Goal: Transaction & Acquisition: Purchase product/service

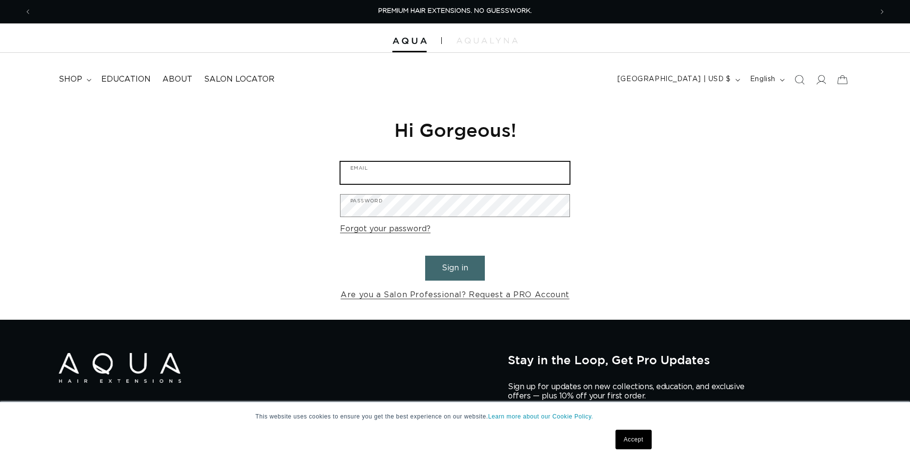
type input "balisalon6@gmail.com"
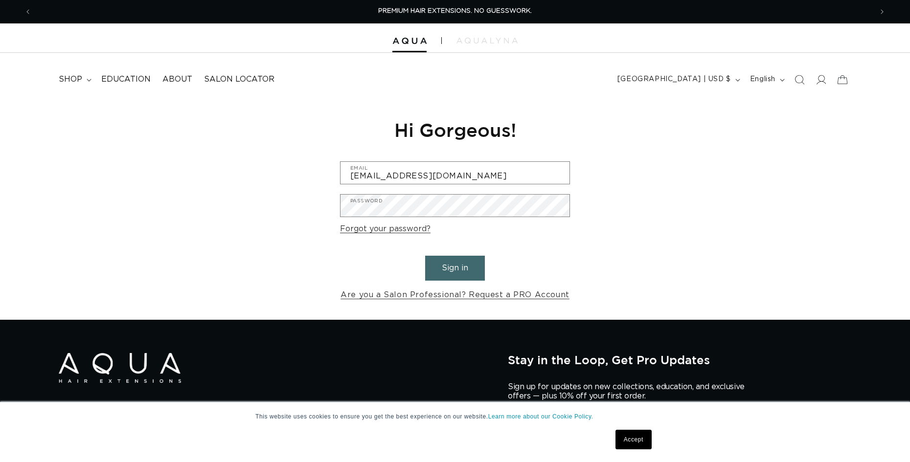
click at [466, 270] on button "Sign in" at bounding box center [455, 268] width 60 height 25
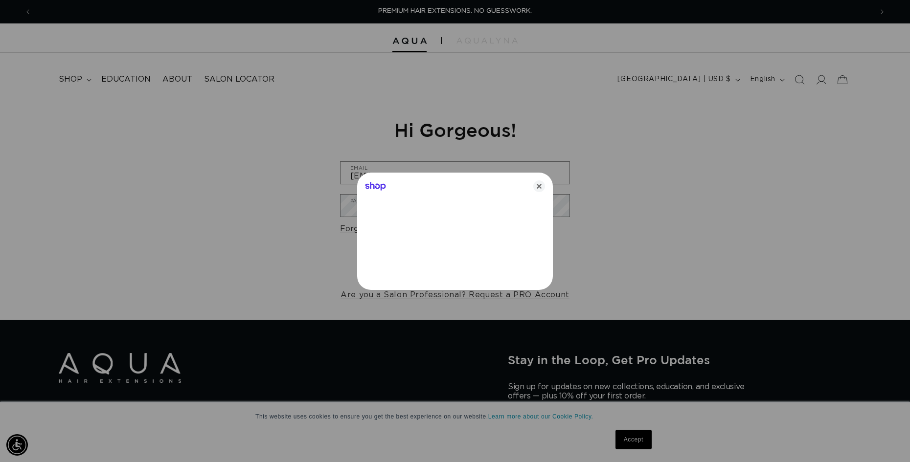
click at [636, 448] on div at bounding box center [455, 231] width 910 height 462
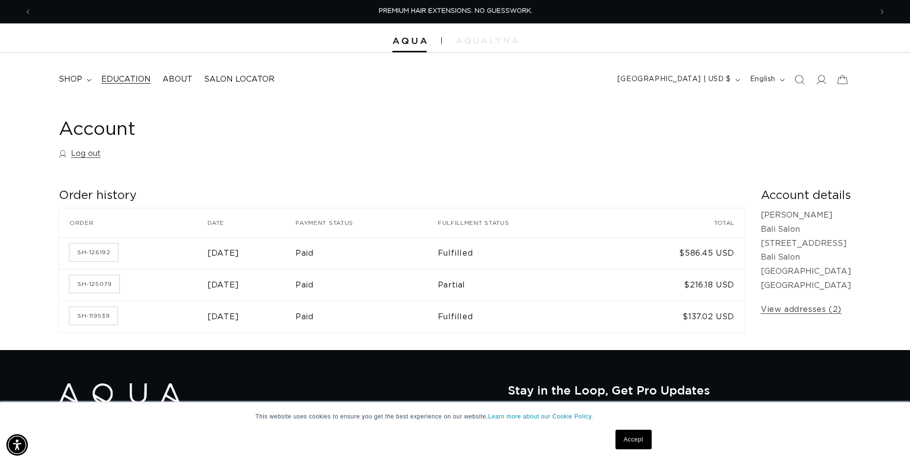
scroll to position [0, 840]
click at [73, 80] on span "shop" at bounding box center [70, 79] width 23 height 10
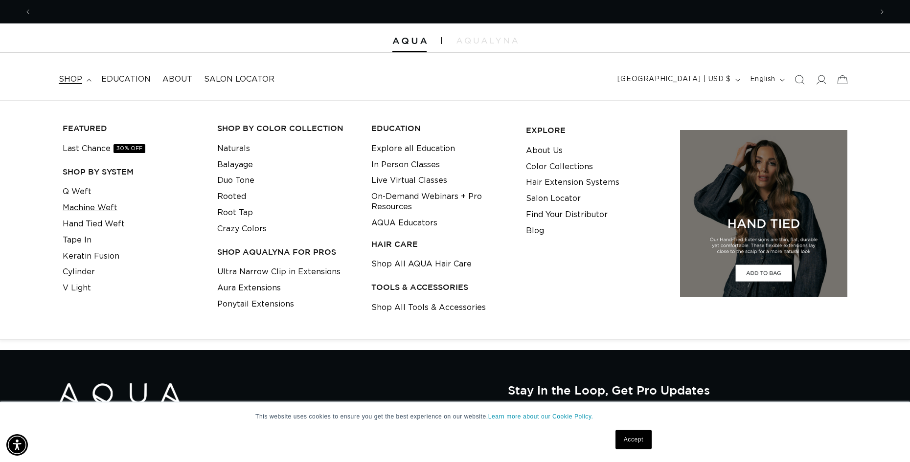
scroll to position [0, 1680]
click at [95, 208] on link "Machine Weft" at bounding box center [90, 208] width 55 height 16
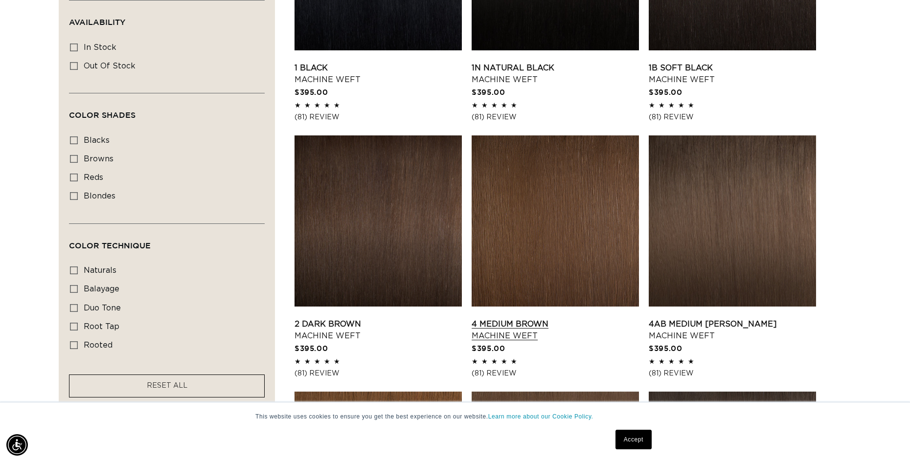
scroll to position [470, 0]
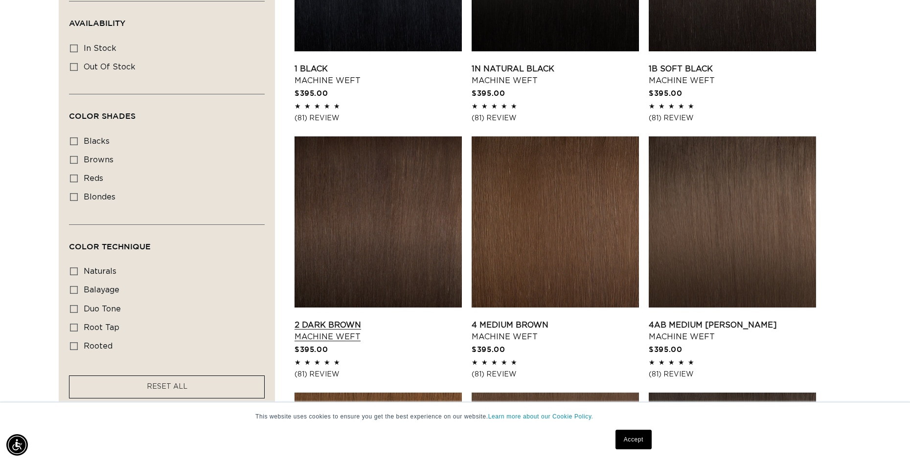
click at [371, 319] on link "2 Dark Brown Machine Weft" at bounding box center [377, 330] width 167 height 23
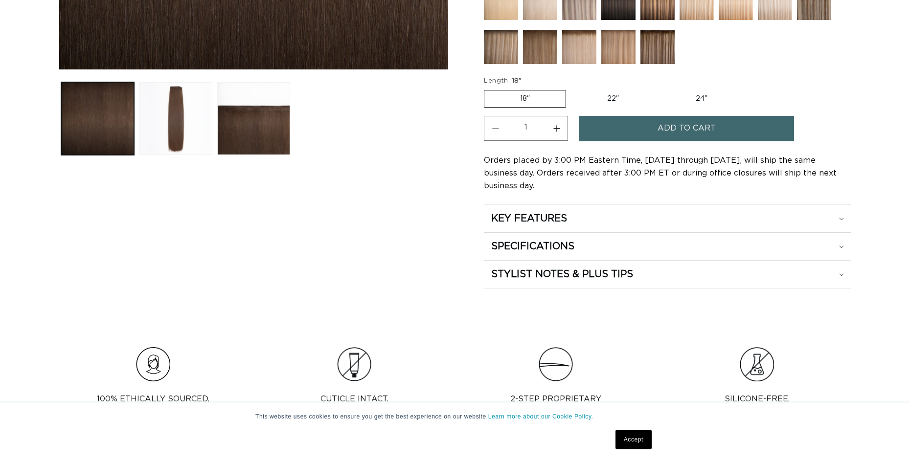
scroll to position [473, 0]
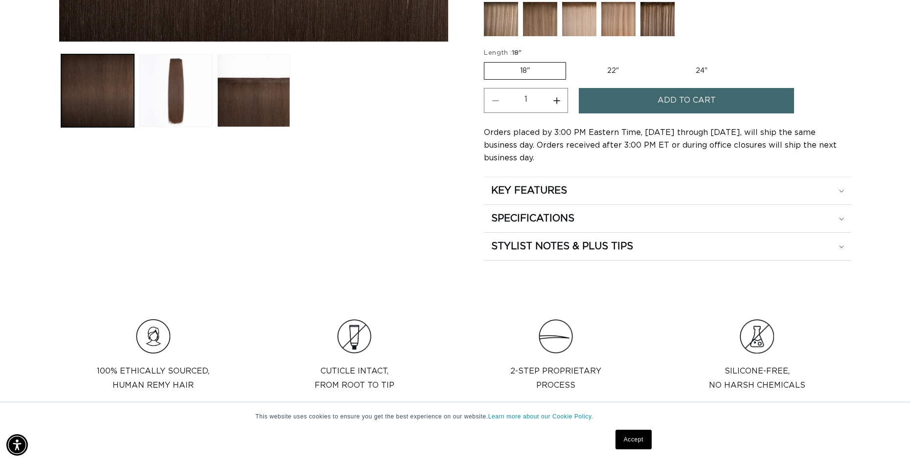
click at [538, 67] on label "18" Variant sold out or unavailable" at bounding box center [525, 71] width 82 height 18
click at [487, 61] on input "18" Variant sold out or unavailable" at bounding box center [486, 60] width 0 height 0
click at [601, 184] on div "KEY FEATURES" at bounding box center [667, 190] width 353 height 13
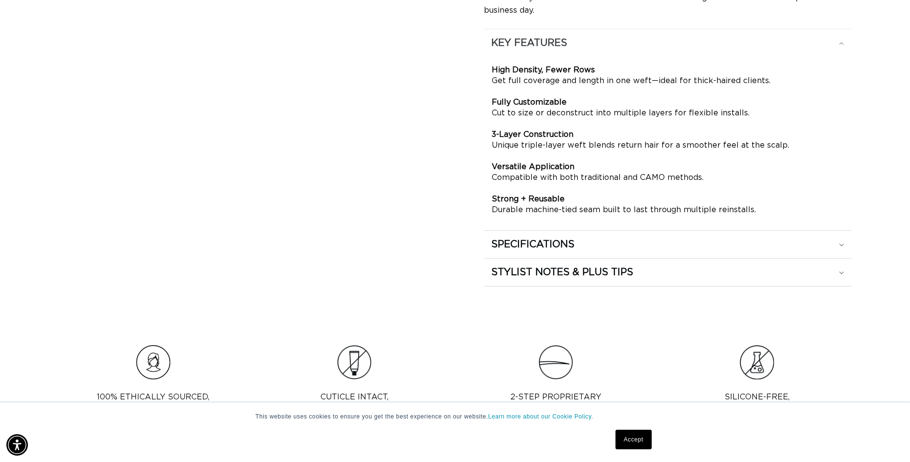
scroll to position [622, 0]
click at [595, 237] on div "SPECIFICATIONS" at bounding box center [667, 243] width 353 height 13
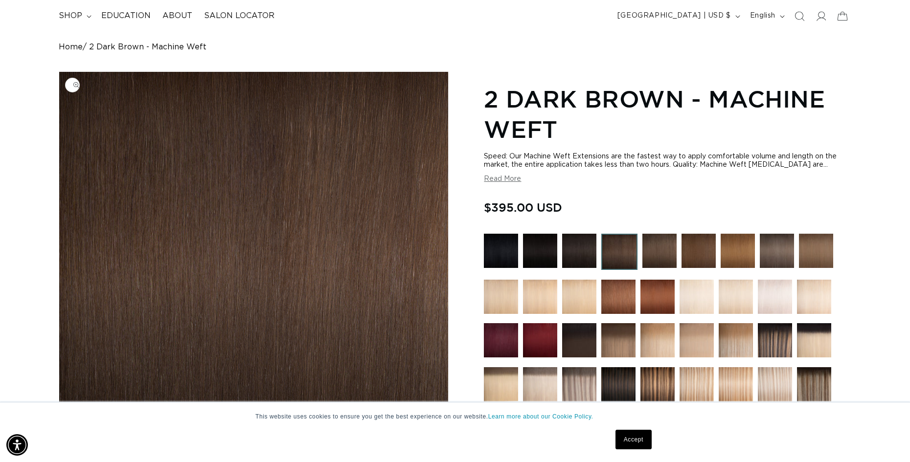
scroll to position [0, 0]
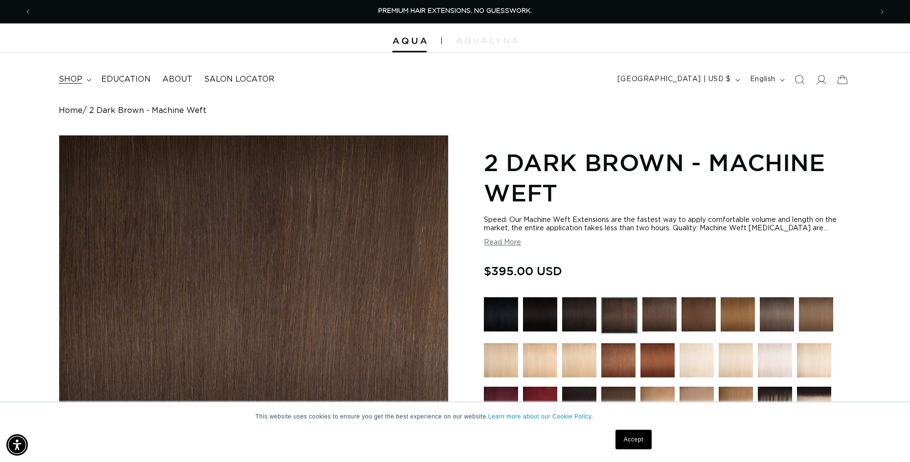
click at [83, 81] on summary "shop" at bounding box center [74, 79] width 43 height 22
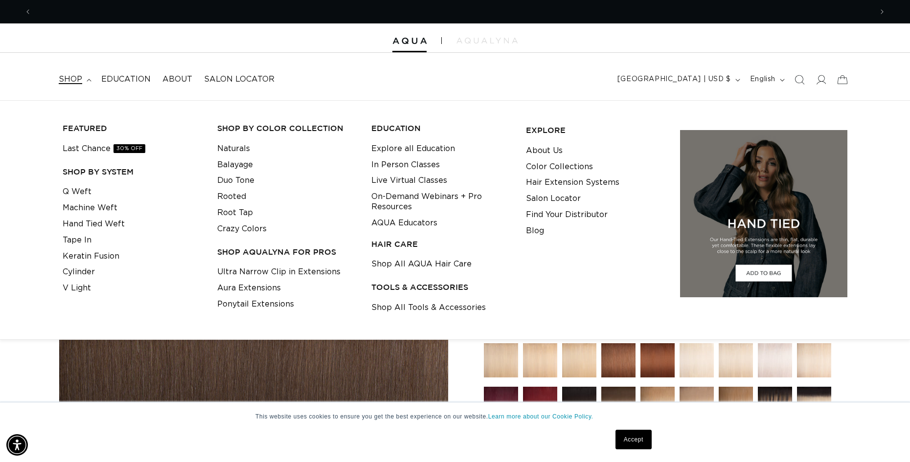
scroll to position [0, 840]
click at [93, 254] on link "Keratin Fusion" at bounding box center [91, 256] width 57 height 16
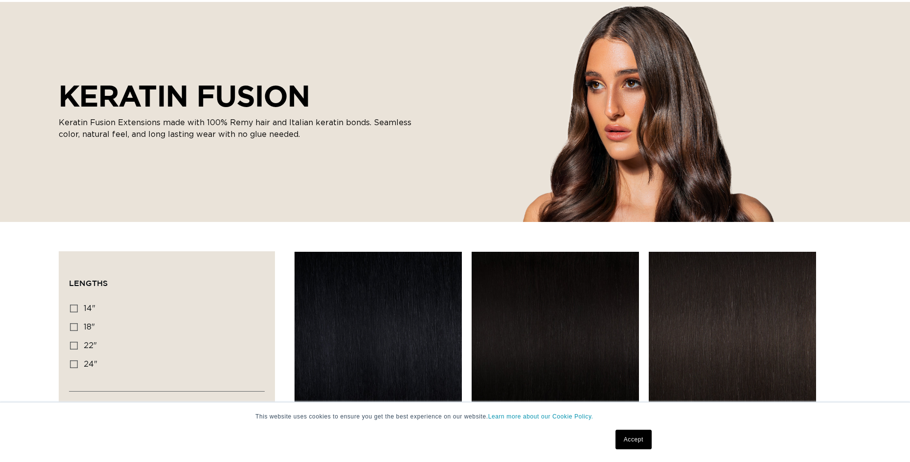
scroll to position [212, 0]
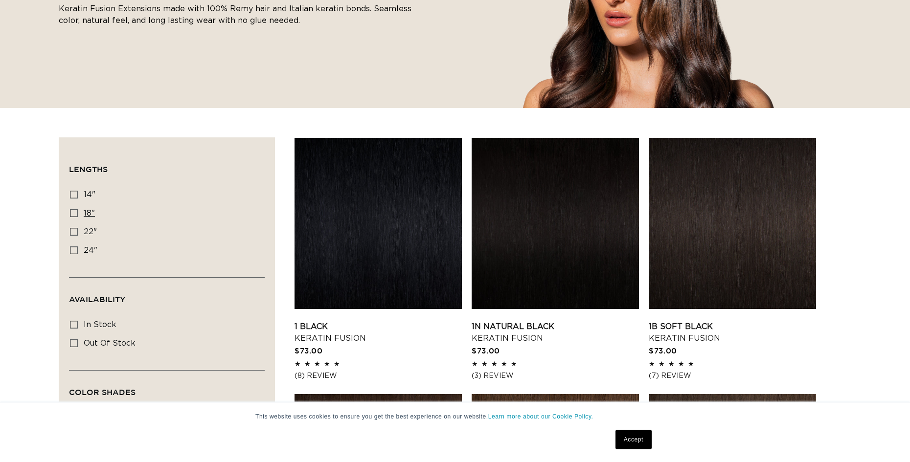
click at [75, 214] on icon at bounding box center [74, 213] width 8 height 8
click at [75, 214] on input "18" 18" (47 products)" at bounding box center [74, 213] width 8 height 8
checkbox input "true"
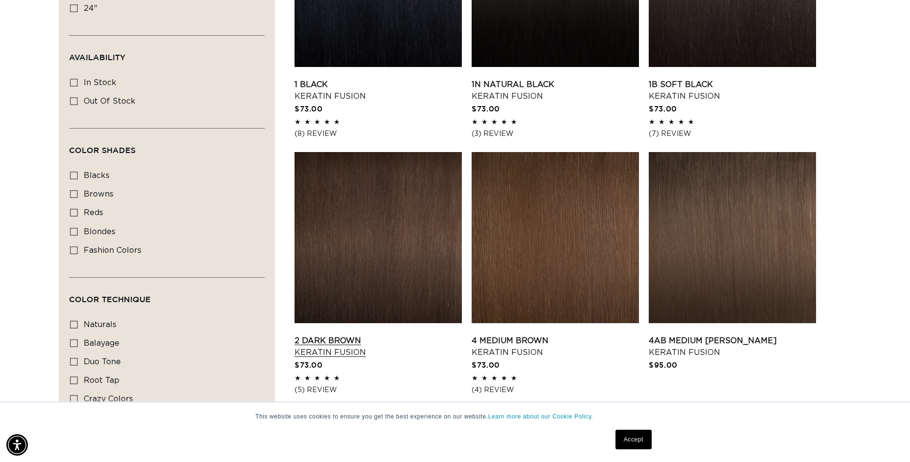
scroll to position [0, 1680]
click at [384, 335] on link "2 Dark Brown Keratin Fusion" at bounding box center [377, 346] width 167 height 23
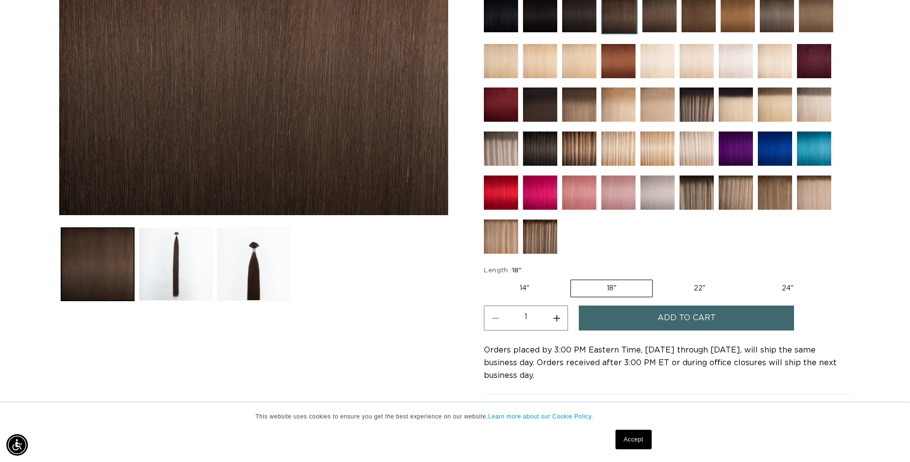
scroll to position [302, 0]
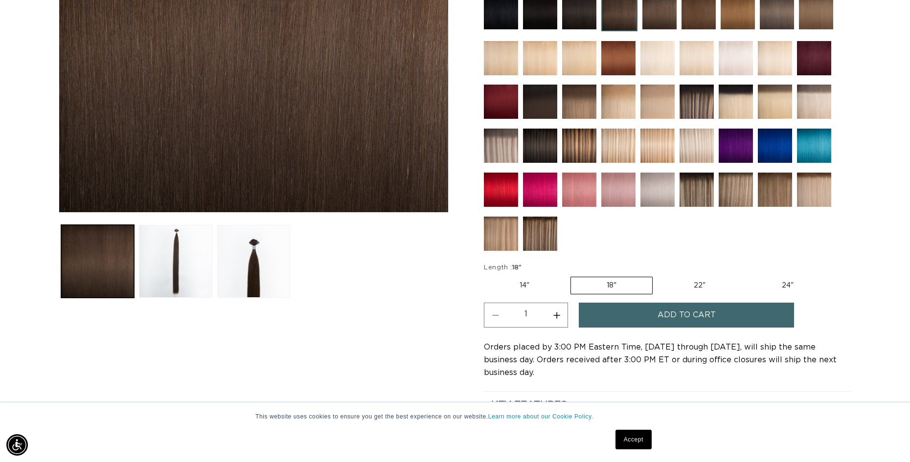
click at [619, 284] on label "18" Variant sold out or unavailable" at bounding box center [611, 286] width 82 height 18
click at [570, 275] on input "18" Variant sold out or unavailable" at bounding box center [570, 275] width 0 height 0
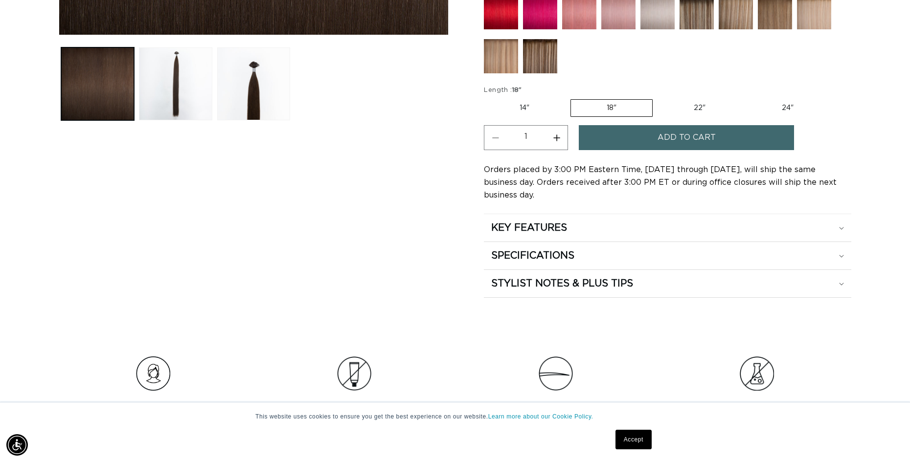
scroll to position [492, 0]
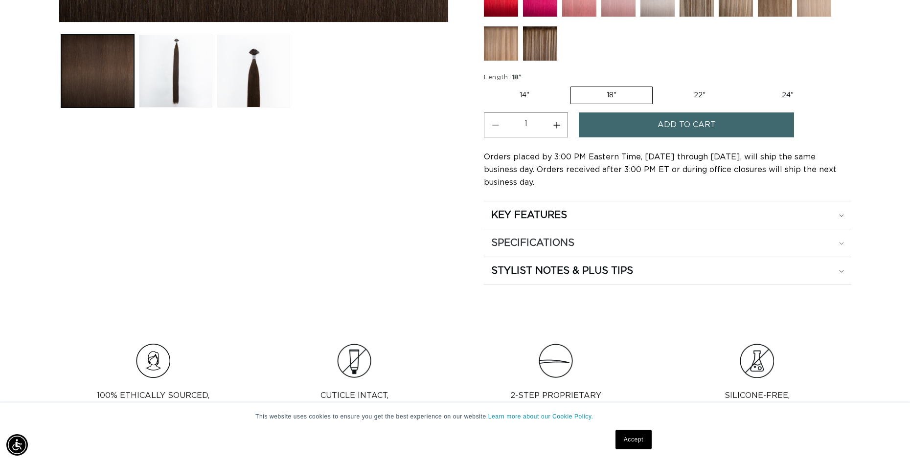
click at [595, 237] on div "SPECIFICATIONS" at bounding box center [667, 243] width 353 height 13
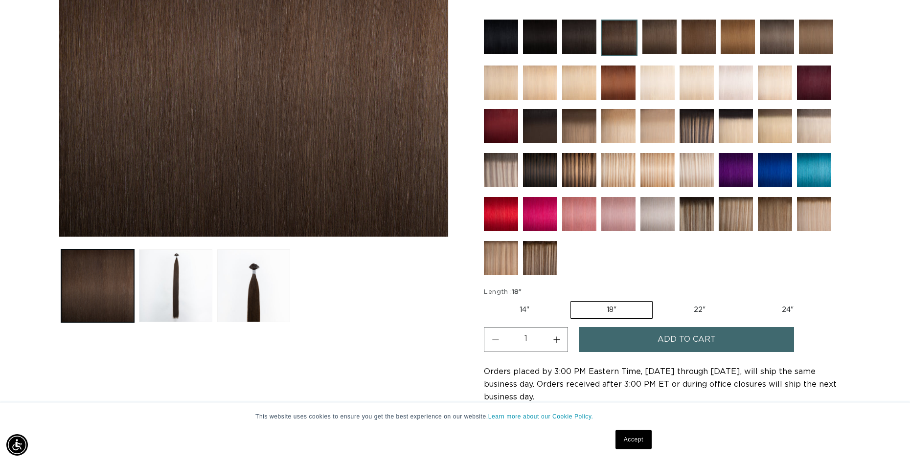
scroll to position [277, 0]
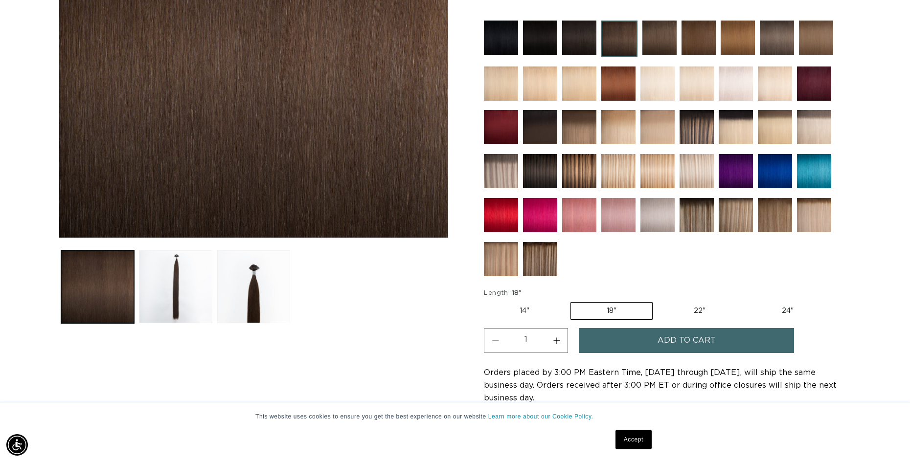
click at [559, 340] on button "Increase quantity for 2 Dark Brown - Keratin Fusion" at bounding box center [556, 340] width 22 height 25
type input "2"
click at [645, 344] on button "Add to cart" at bounding box center [685, 340] width 215 height 25
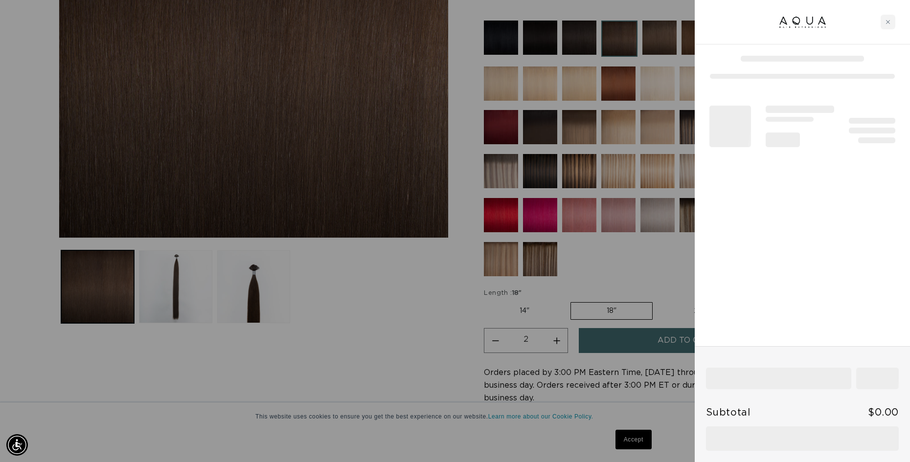
click at [635, 439] on div at bounding box center [455, 231] width 910 height 462
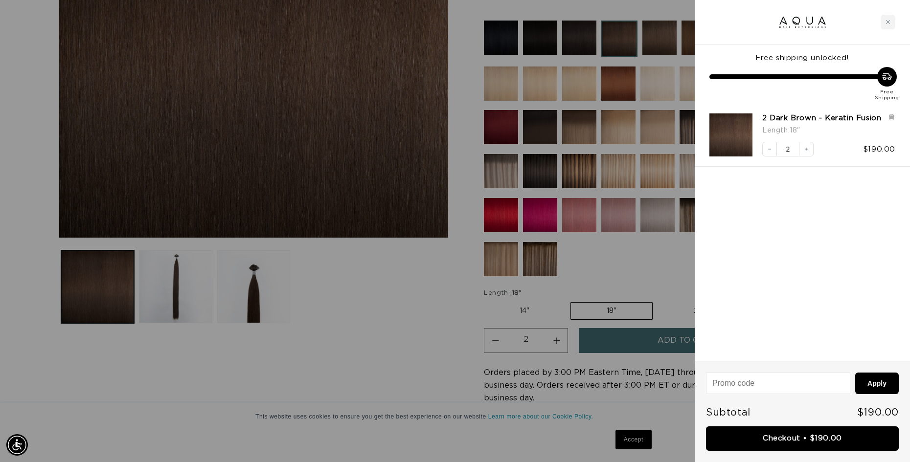
click at [634, 439] on div at bounding box center [455, 231] width 910 height 462
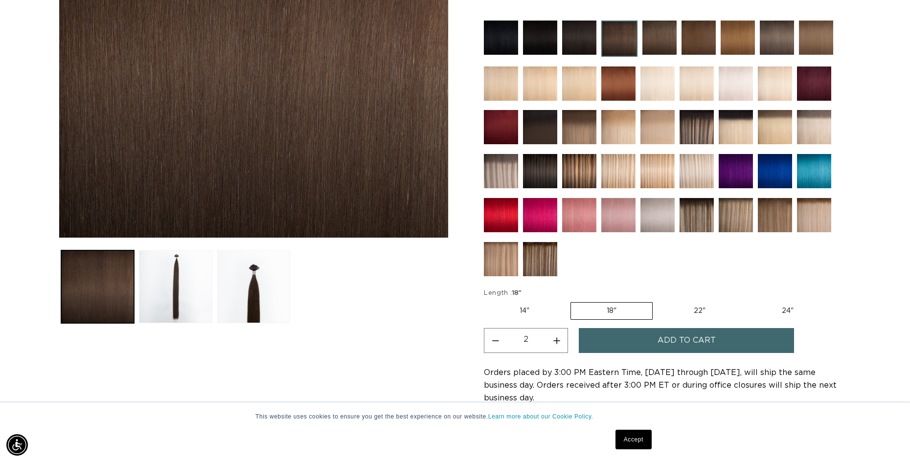
click at [628, 443] on link "Accept" at bounding box center [633, 440] width 36 height 20
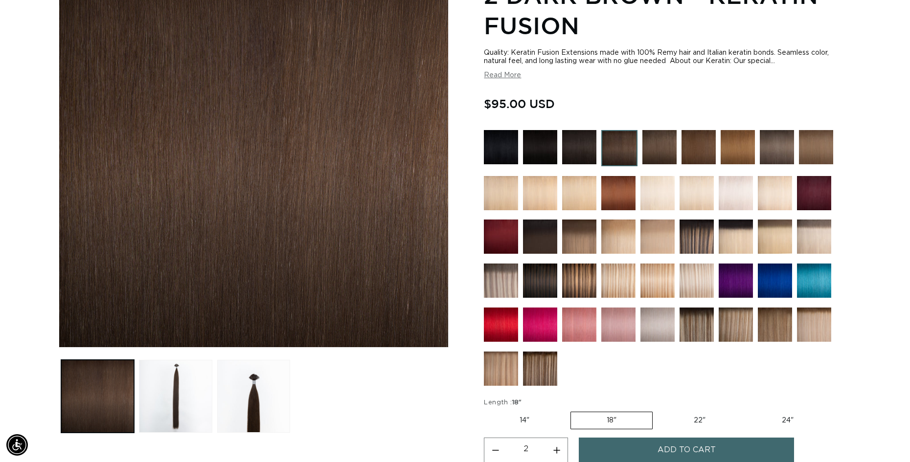
scroll to position [0, 0]
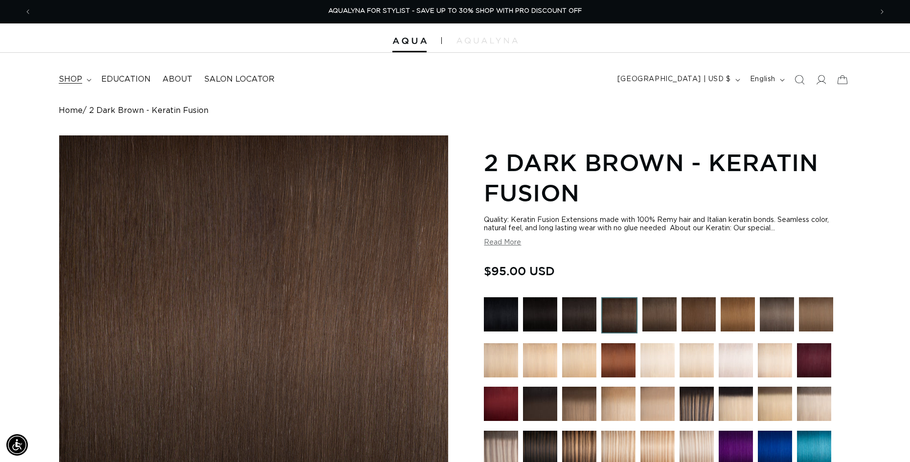
click at [87, 80] on icon at bounding box center [89, 80] width 5 height 3
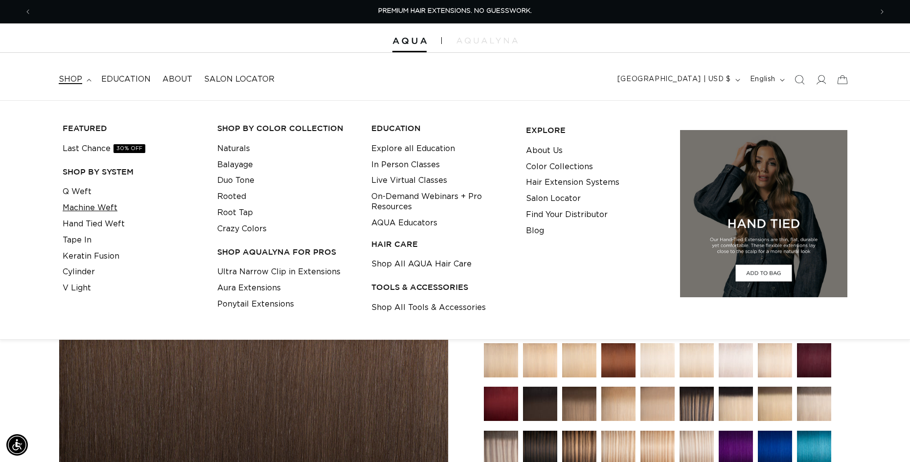
click at [80, 210] on link "Machine Weft" at bounding box center [90, 208] width 55 height 16
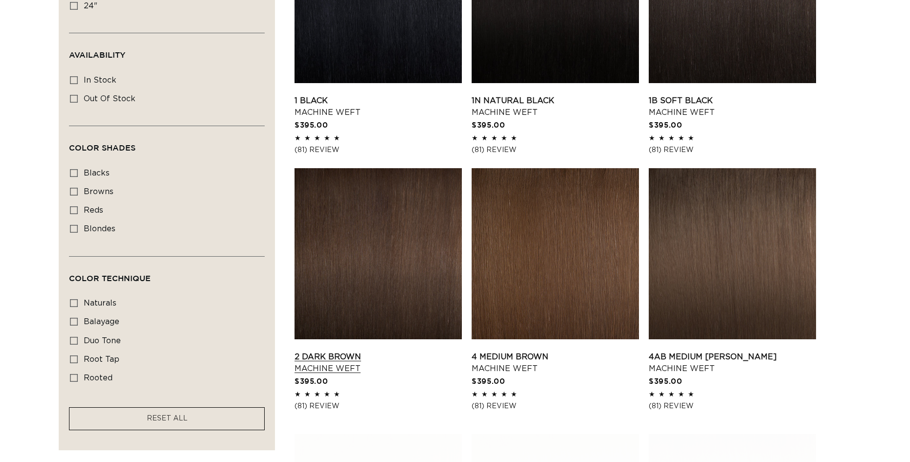
scroll to position [438, 0]
click at [421, 351] on link "2 Dark Brown Machine Weft" at bounding box center [377, 362] width 167 height 23
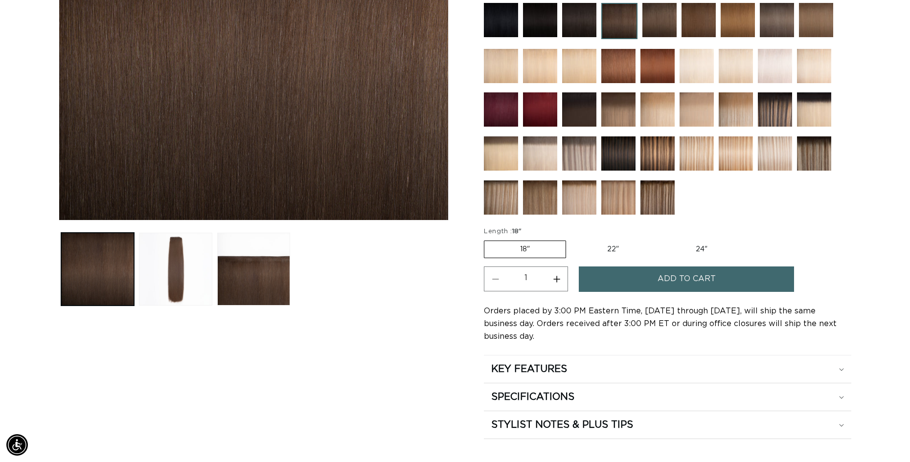
click at [659, 280] on span "Add to cart" at bounding box center [686, 278] width 58 height 25
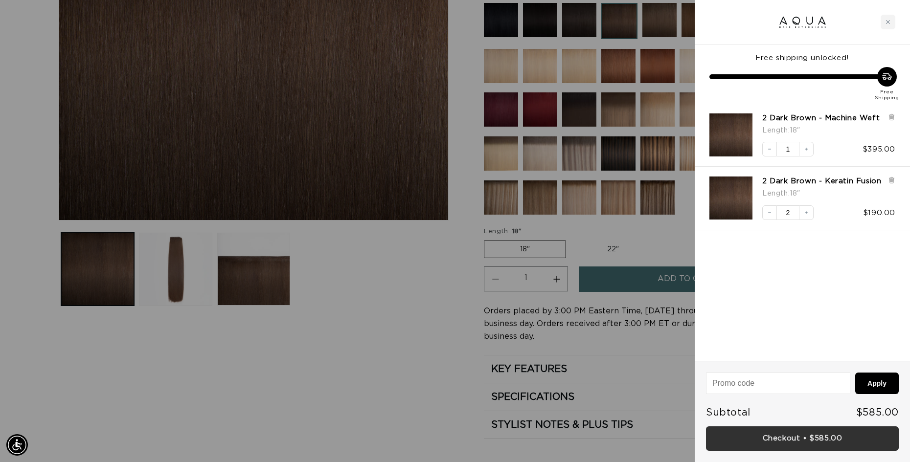
click at [811, 446] on link "Checkout • $585.00" at bounding box center [802, 438] width 193 height 25
